Goal: Task Accomplishment & Management: Manage account settings

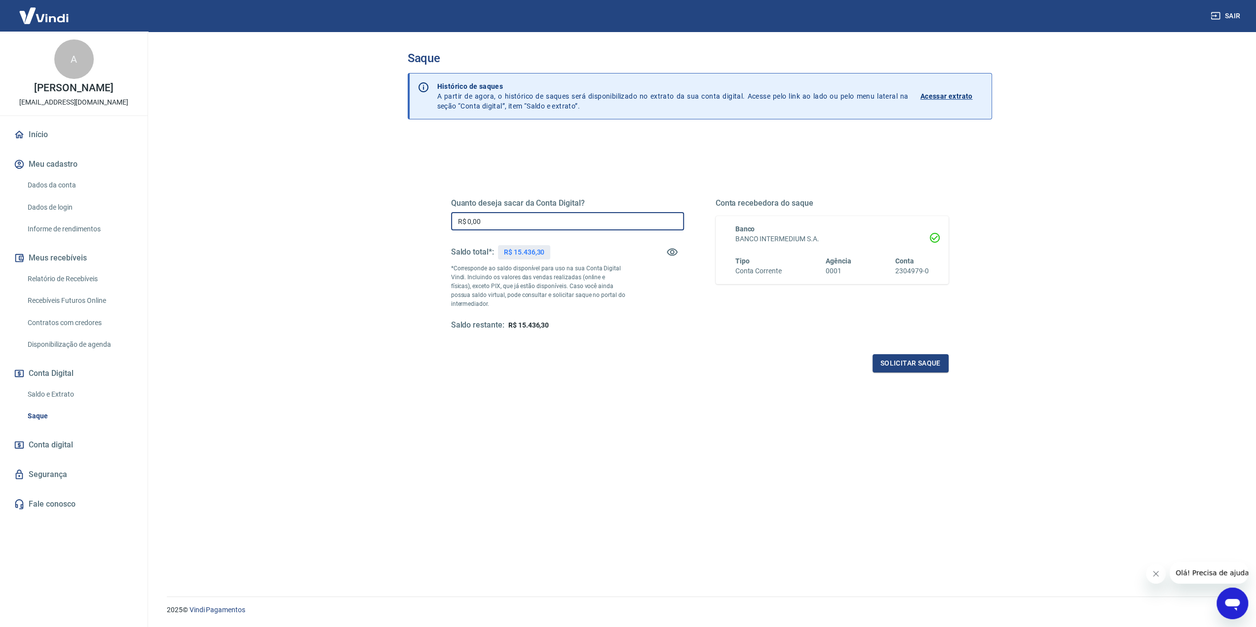
drag, startPoint x: 490, startPoint y: 218, endPoint x: 355, endPoint y: 218, distance: 134.3
click at [355, 218] on main "Saque Histórico de saques A partir de agora, o histórico de saques será disponi…" at bounding box center [699, 330] width 1113 height 596
type input "R$ 15.436,30"
click at [918, 364] on button "Solicitar saque" at bounding box center [911, 363] width 76 height 18
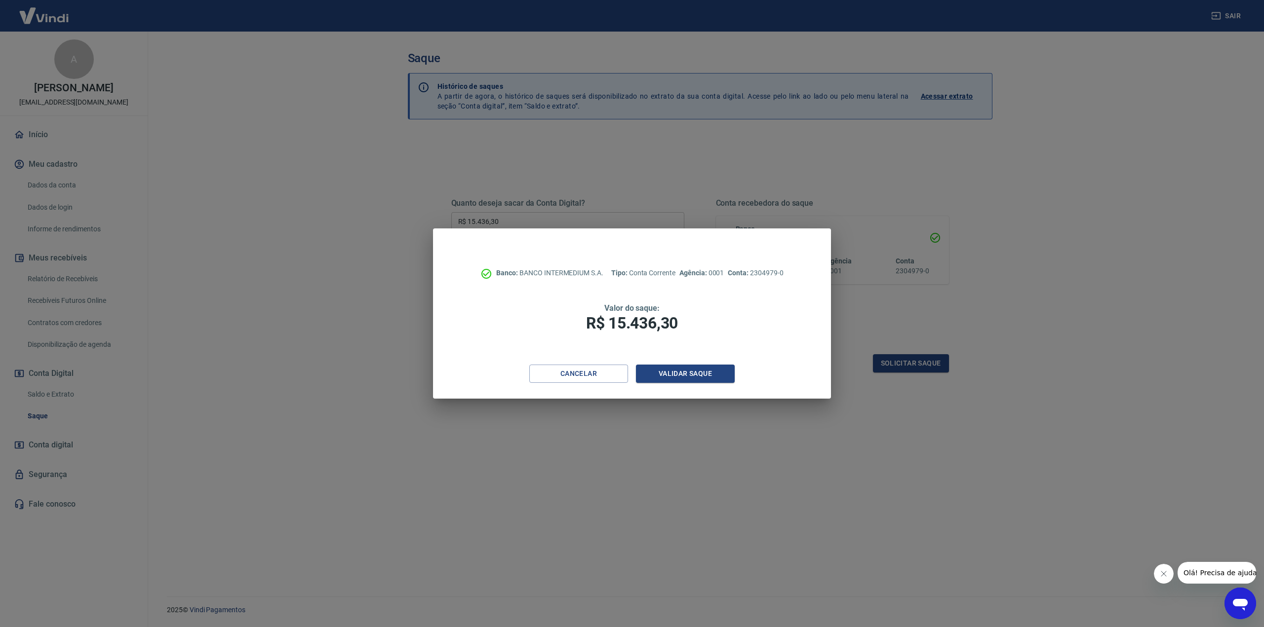
click at [697, 364] on div "Banco: BANCO INTERMEDIUM S.A. Tipo: Conta Corrente Agência: 0001 Conta: 2304979…" at bounding box center [631, 297] width 397 height 136
click at [709, 374] on button "Validar saque" at bounding box center [685, 374] width 99 height 18
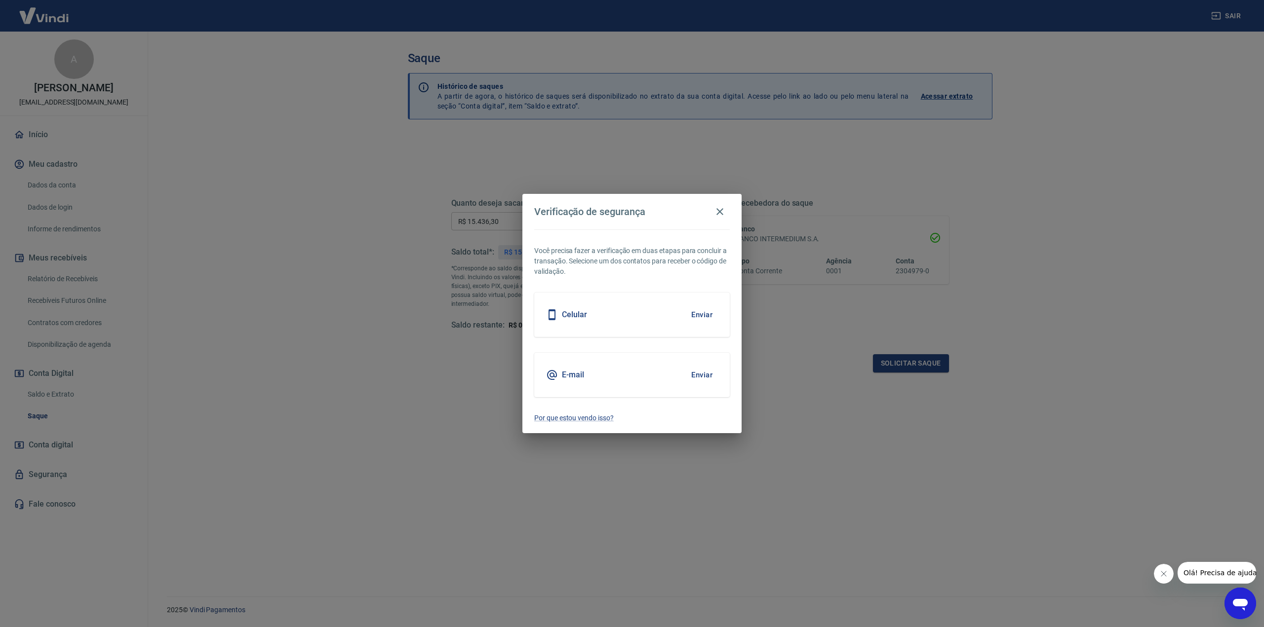
click at [698, 375] on button "Enviar" at bounding box center [702, 375] width 32 height 21
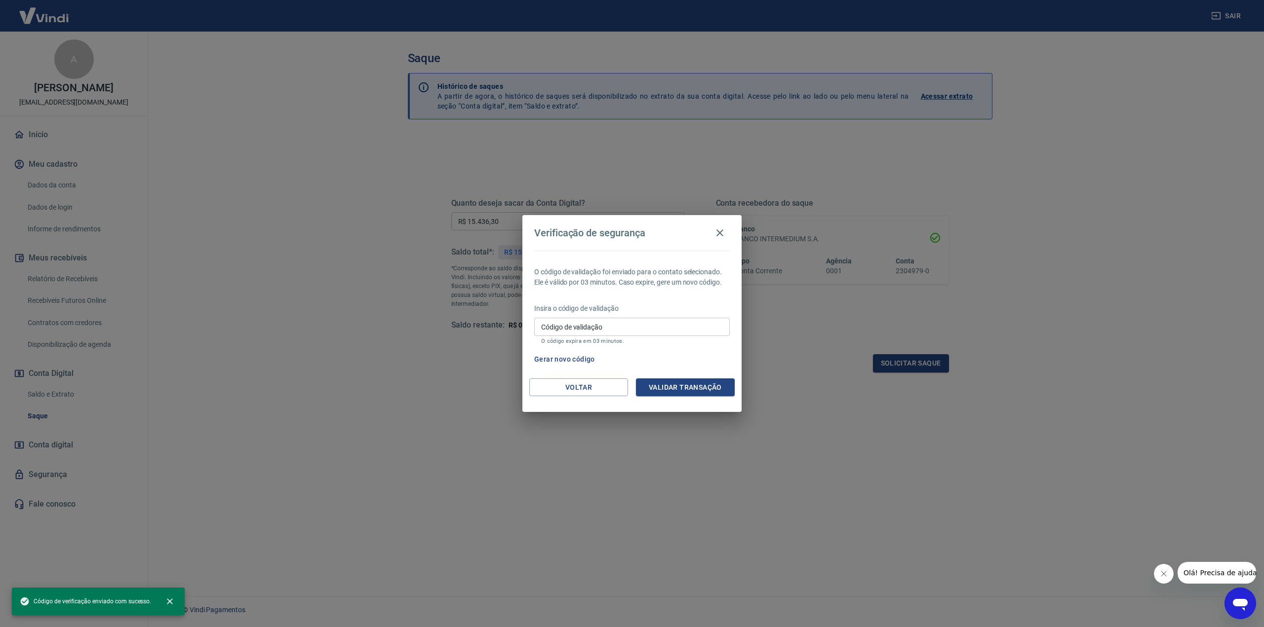
click at [631, 324] on input "Código de validação" at bounding box center [631, 327] width 195 height 18
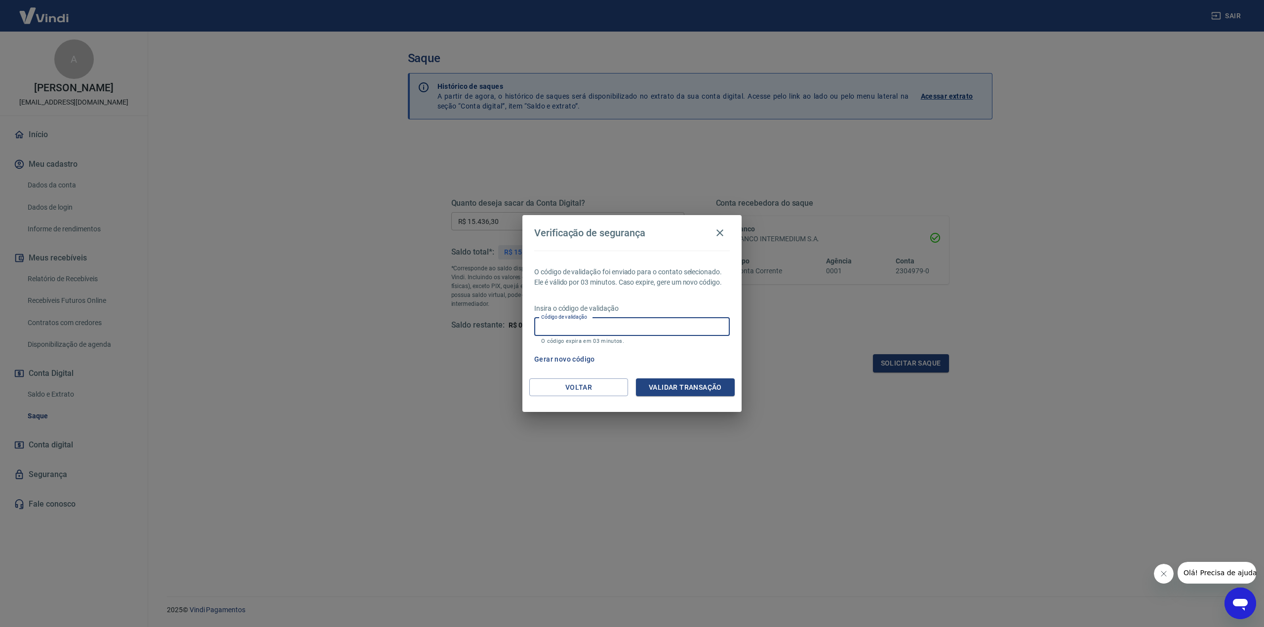
paste input "288213"
type input "288213"
click at [689, 400] on div "Voltar Validar transação" at bounding box center [631, 396] width 219 height 34
click at [700, 389] on button "Validar transação" at bounding box center [685, 388] width 99 height 18
